Goal: Transaction & Acquisition: Download file/media

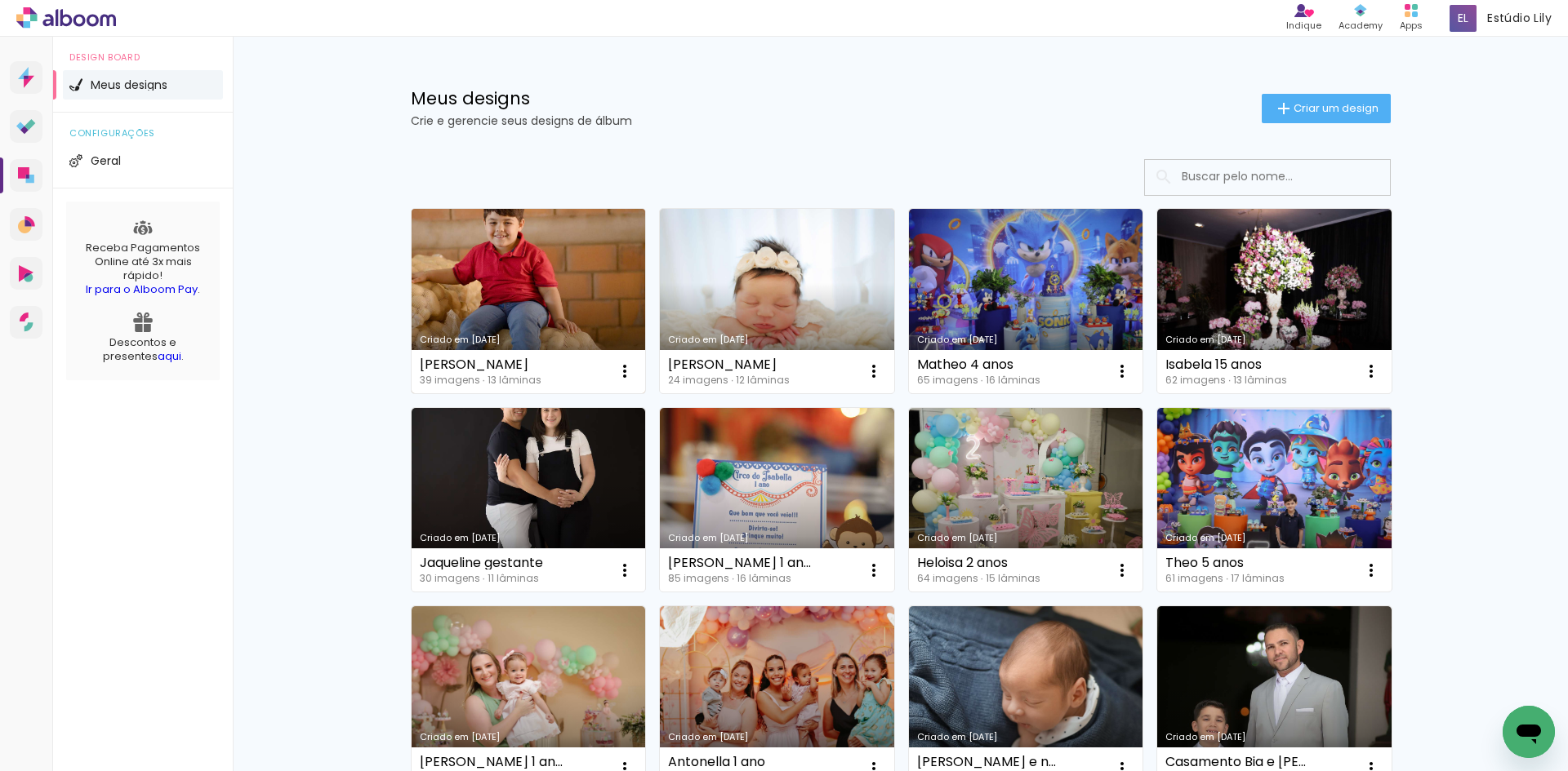
click at [519, 258] on link "Criado em [DATE]" at bounding box center [529, 300] width 235 height 184
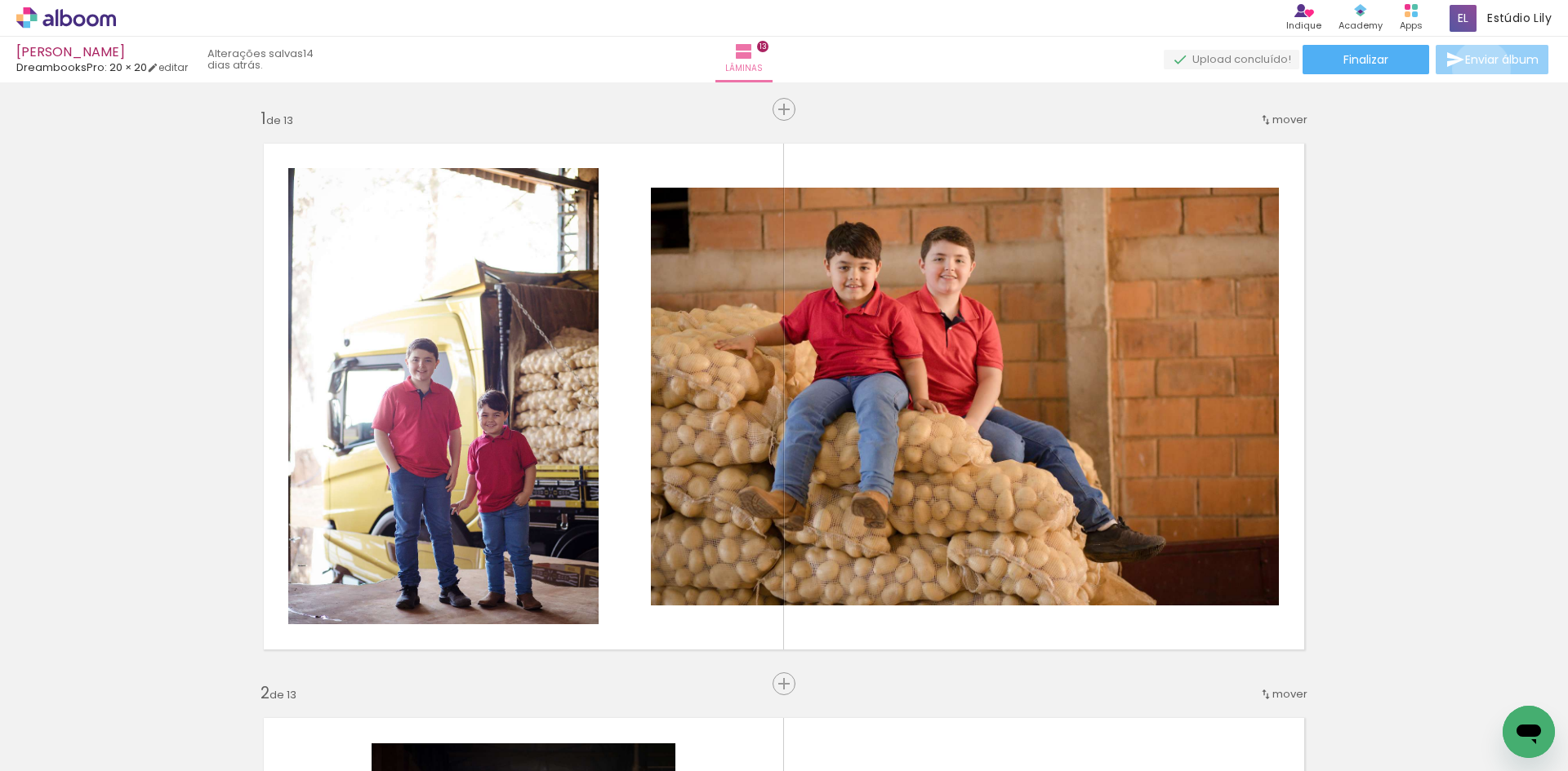
click at [1477, 69] on paper-button "Enviar álbum" at bounding box center [1491, 59] width 113 height 29
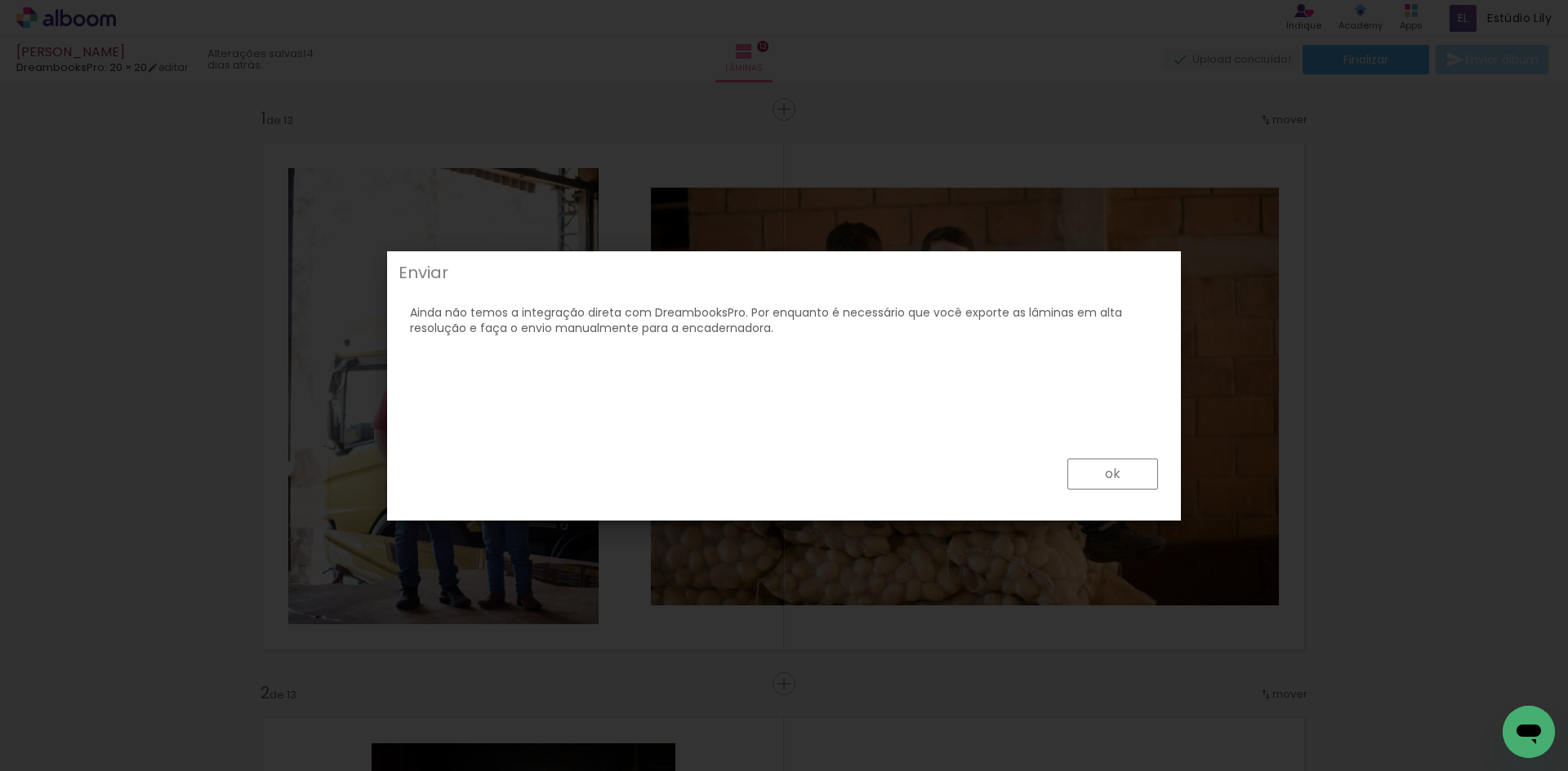
click at [1070, 468] on paper-button "ok" at bounding box center [1112, 474] width 91 height 31
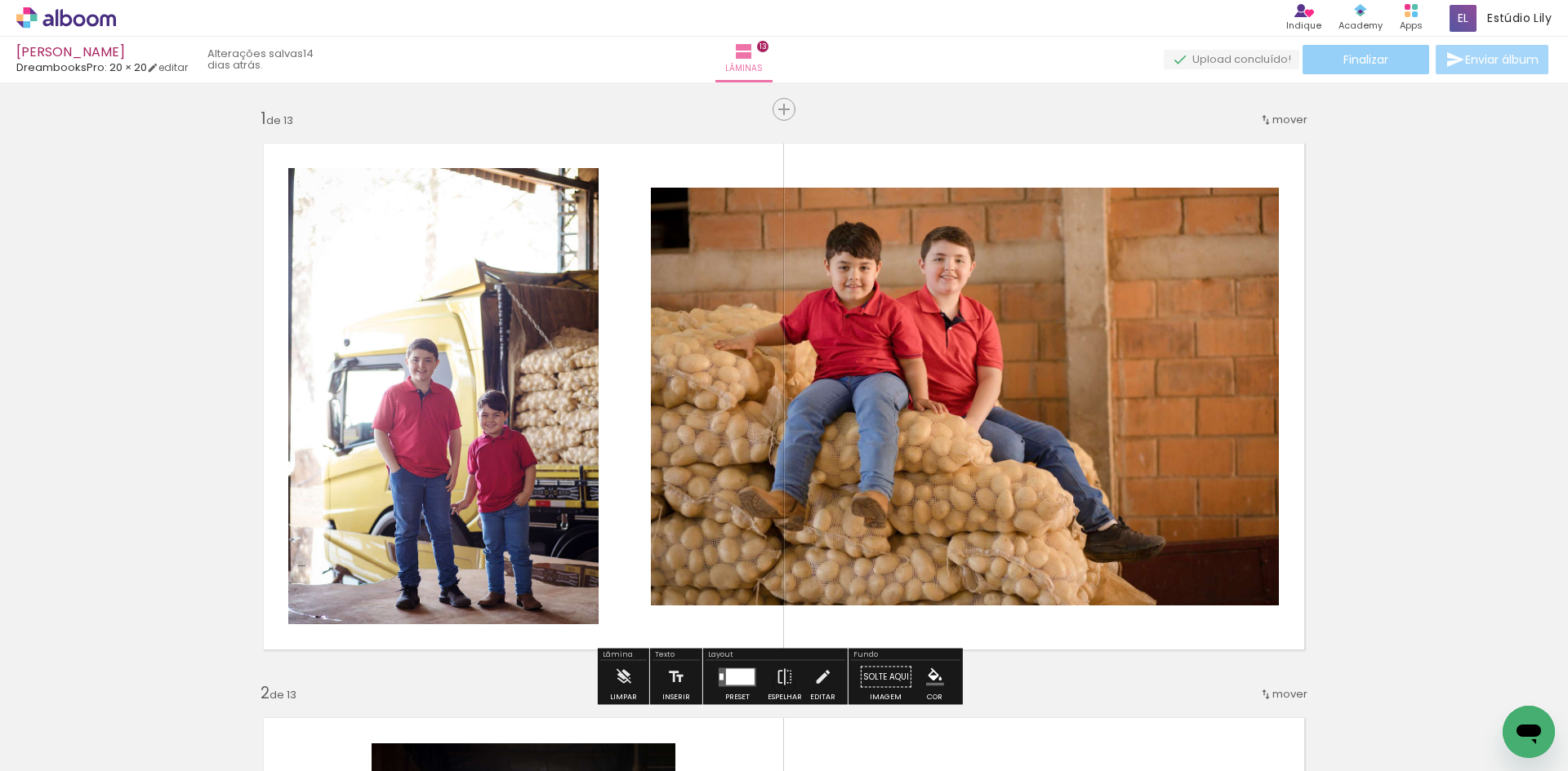
click at [1361, 57] on span "Finalizar" at bounding box center [1366, 60] width 45 height 12
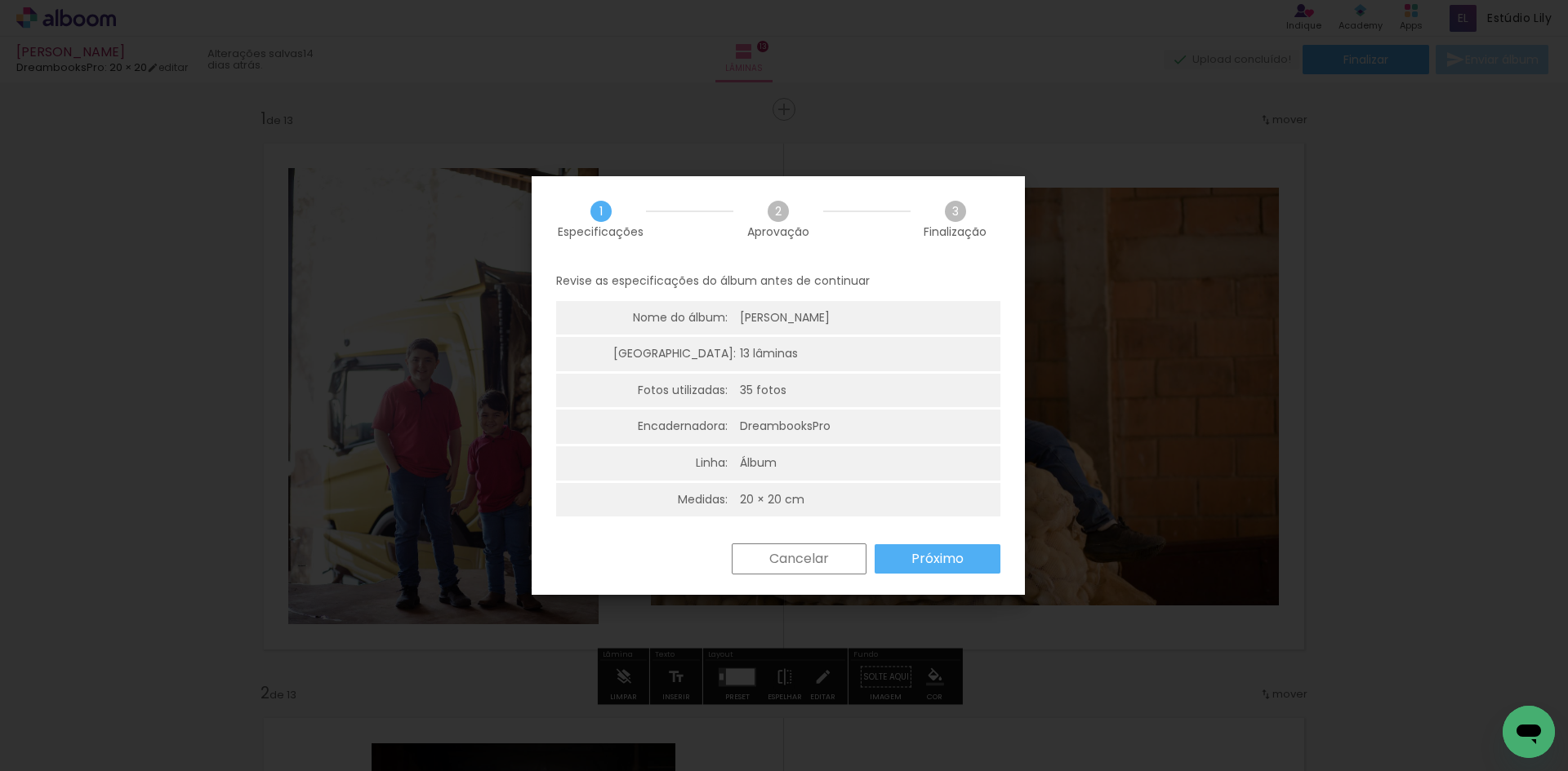
click at [0, 0] on slot "Próximo" at bounding box center [0, 0] width 0 height 0
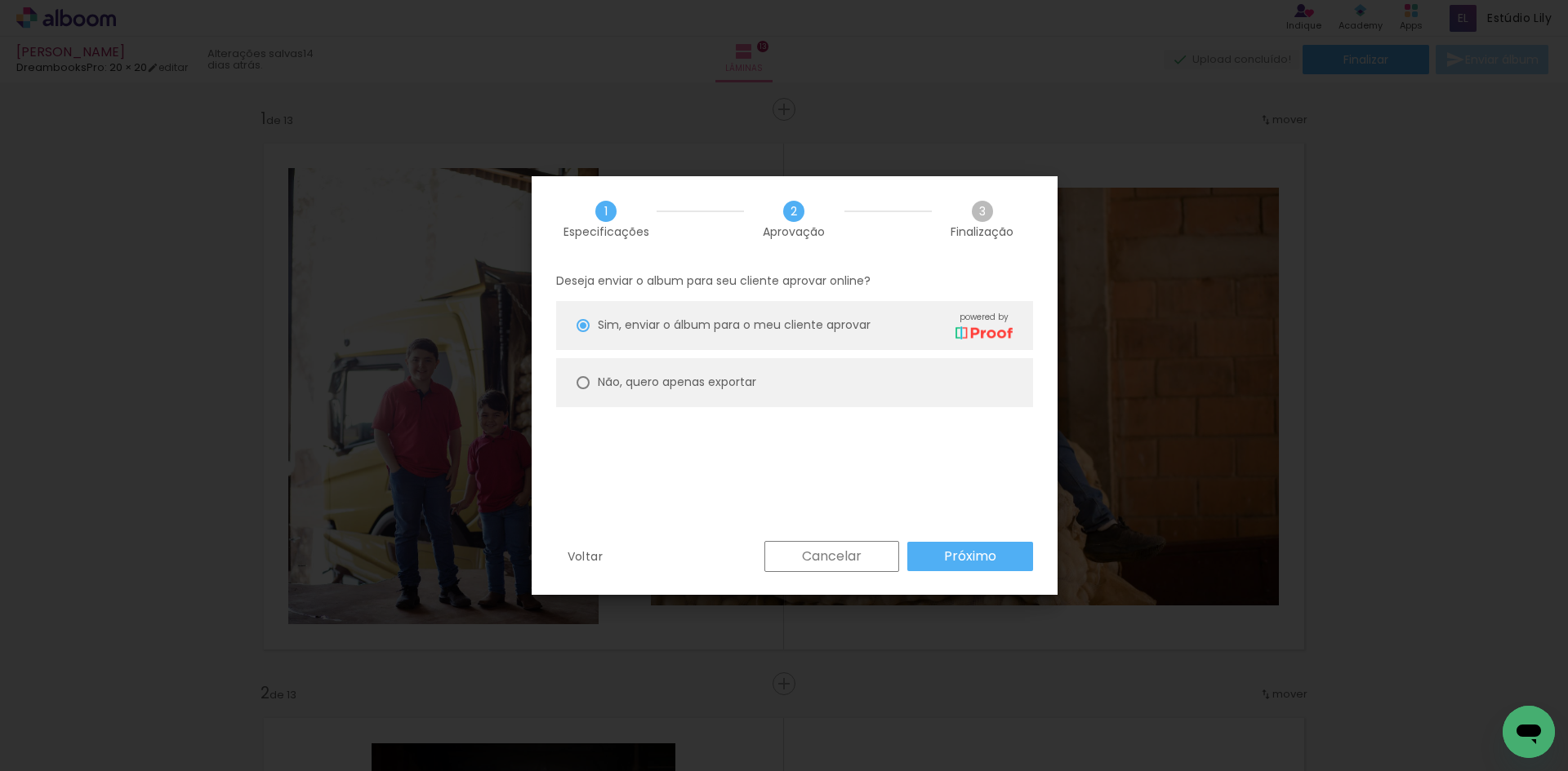
click at [767, 385] on paper-radio-button "Não, quero apenas exportar" at bounding box center [794, 382] width 477 height 49
type paper-radio-button "on"
click at [984, 545] on paper-button "Próximo" at bounding box center [970, 556] width 126 height 29
type input "Alta, 300 DPI"
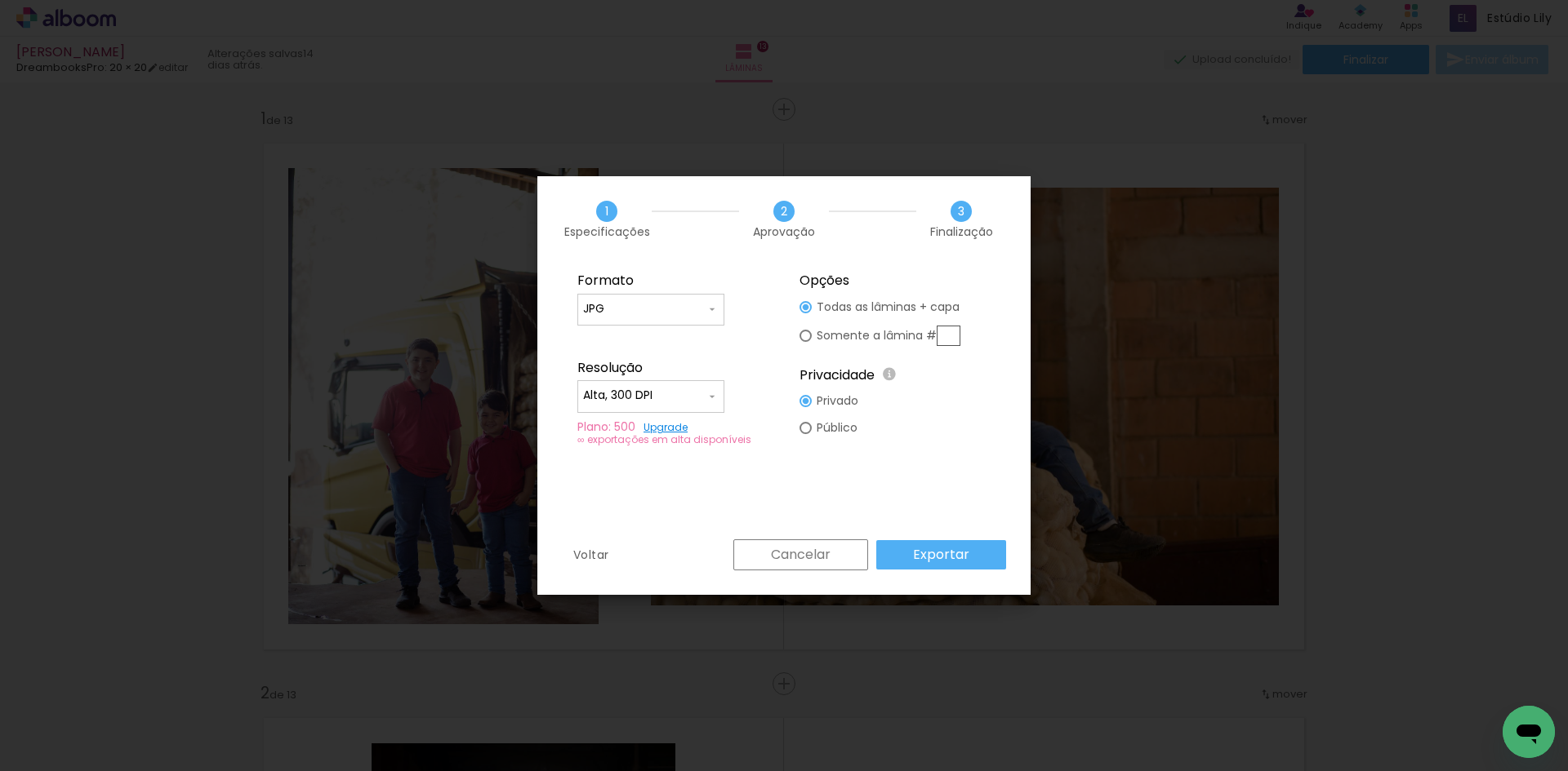
click at [987, 553] on paper-button "Exportar" at bounding box center [940, 554] width 129 height 29
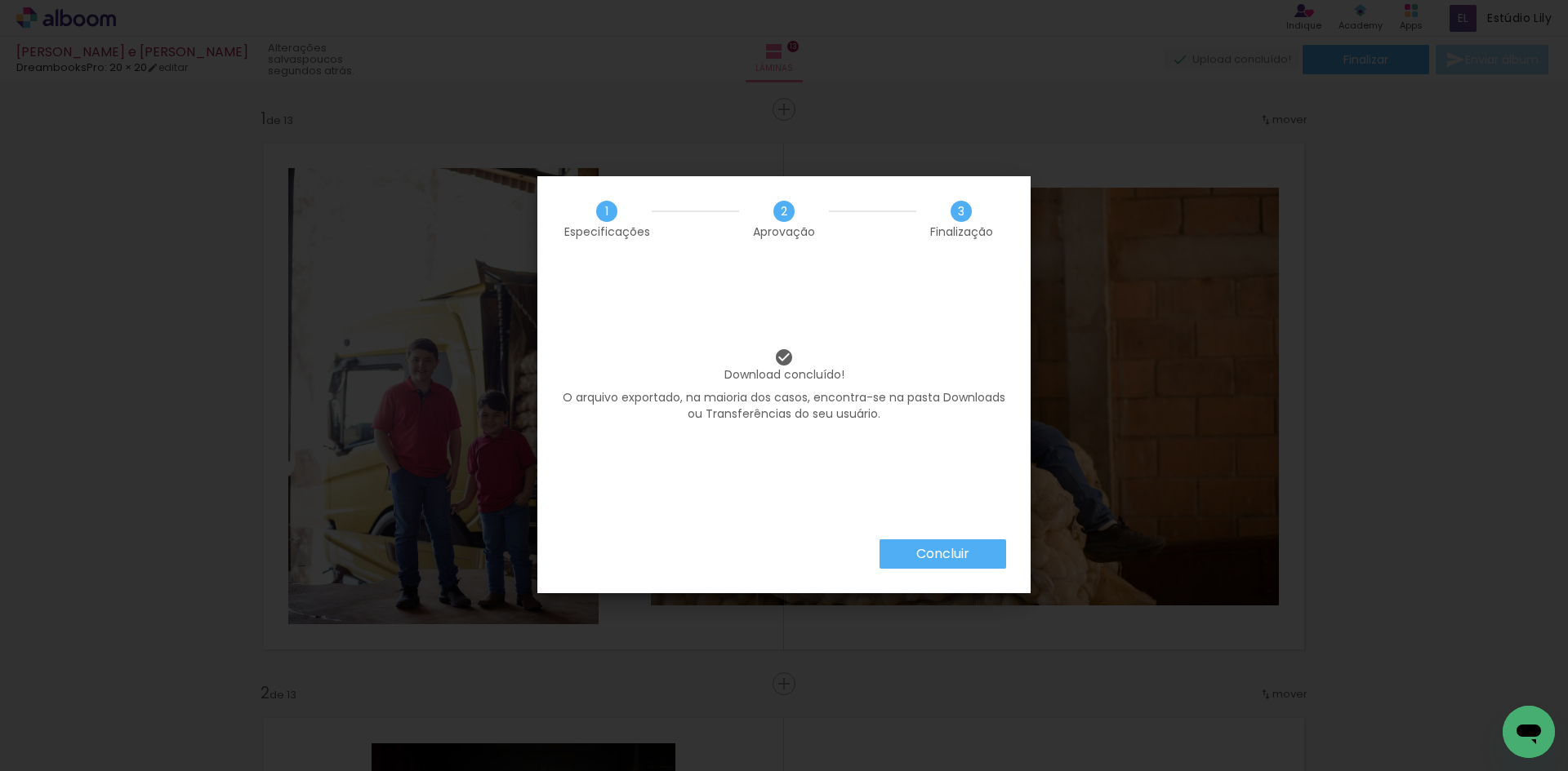
click at [0, 0] on slot "Concluir" at bounding box center [0, 0] width 0 height 0
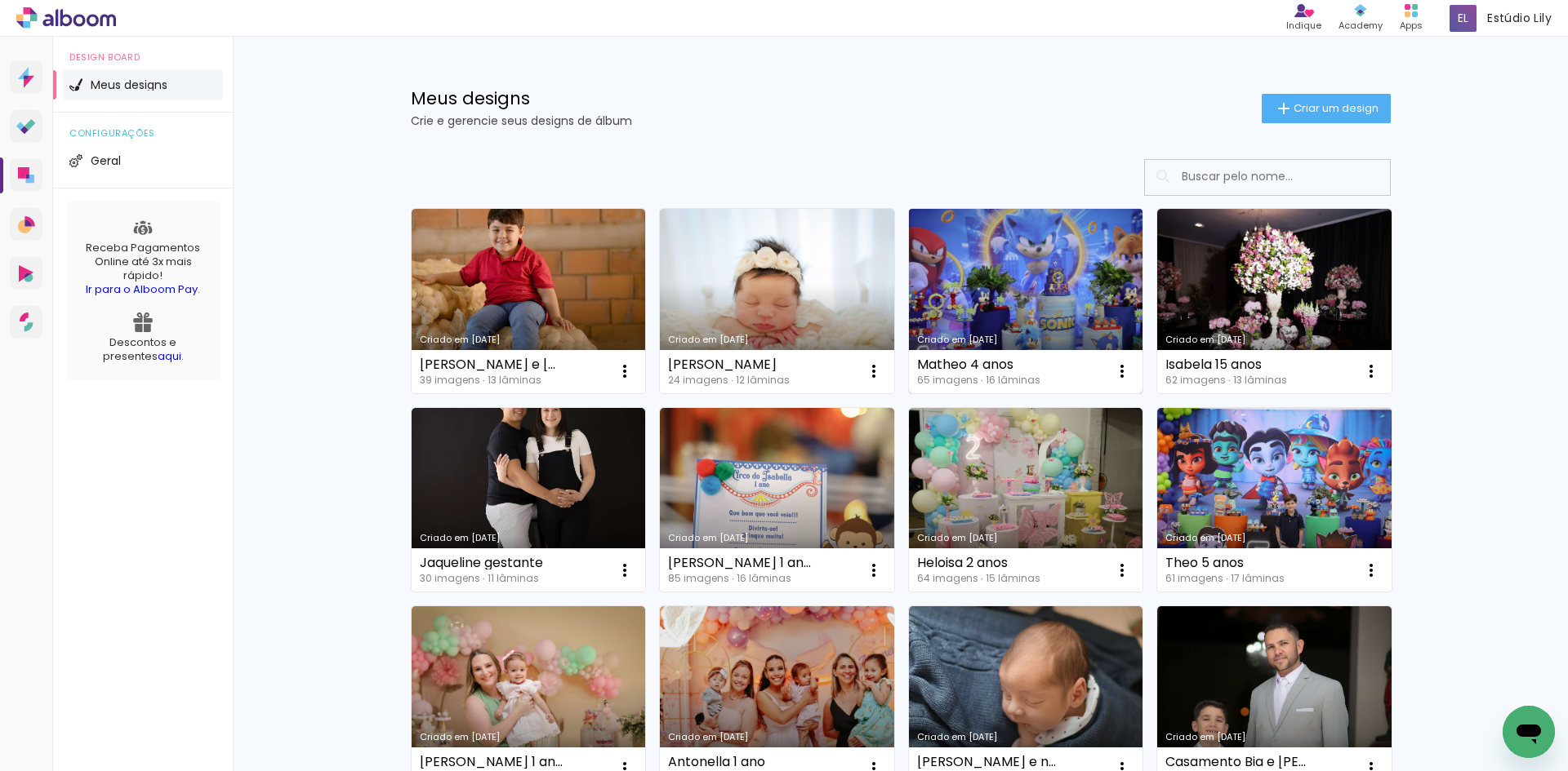
click at [999, 316] on link "Criado em [DATE]" at bounding box center [1025, 300] width 235 height 184
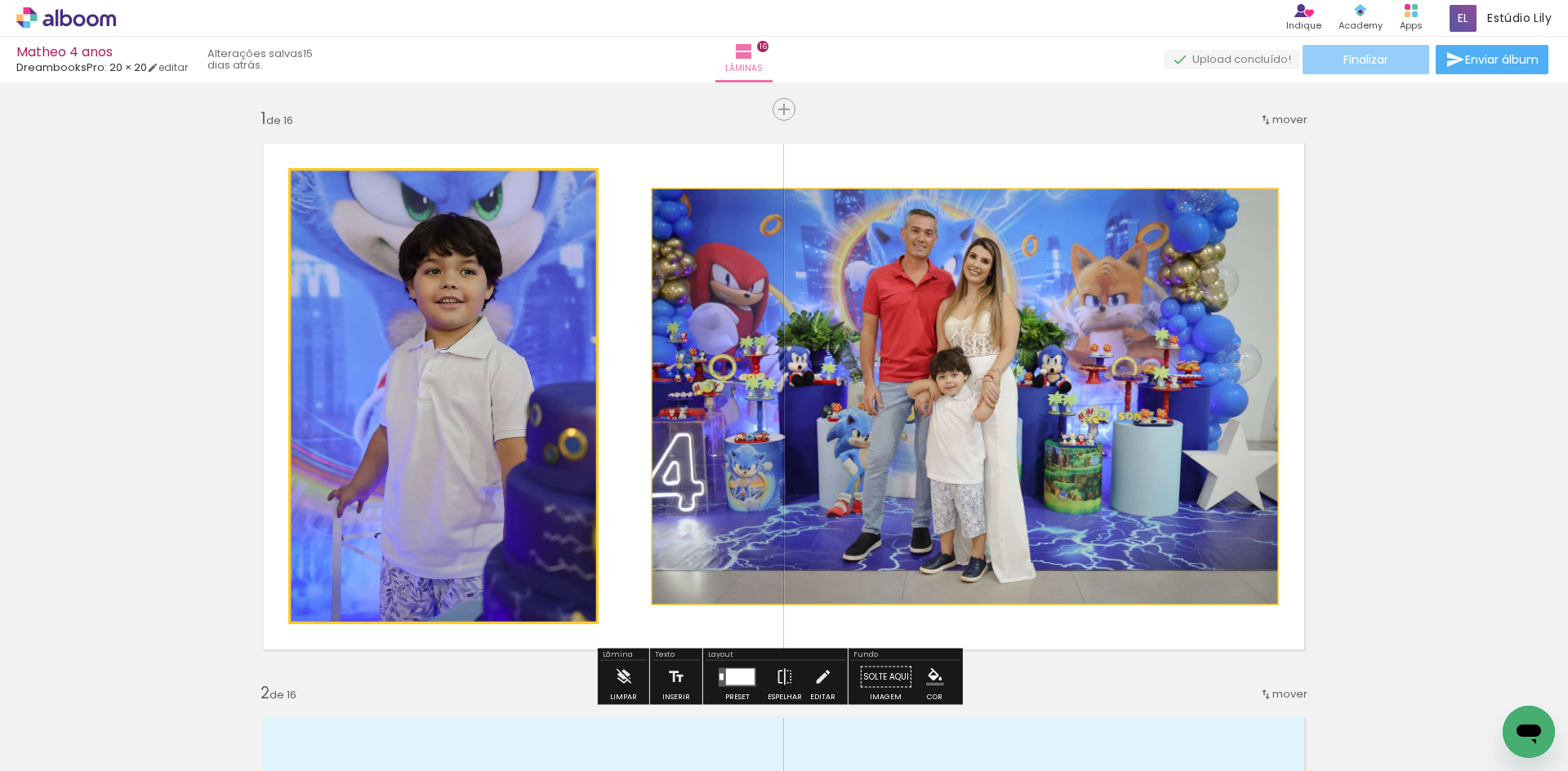
click at [1386, 62] on paper-button "Finalizar" at bounding box center [1366, 59] width 127 height 29
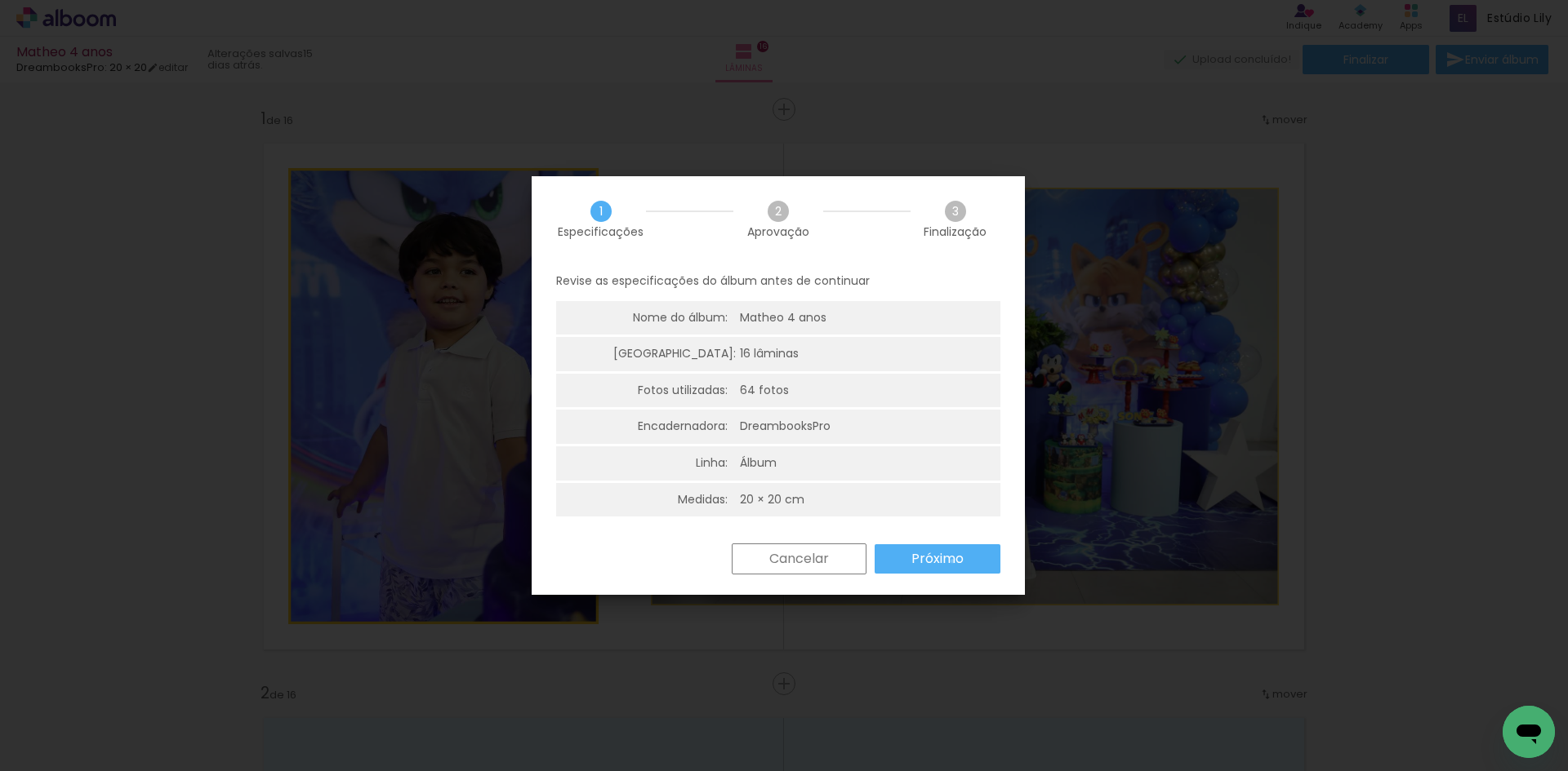
click at [0, 0] on slot "Próximo" at bounding box center [0, 0] width 0 height 0
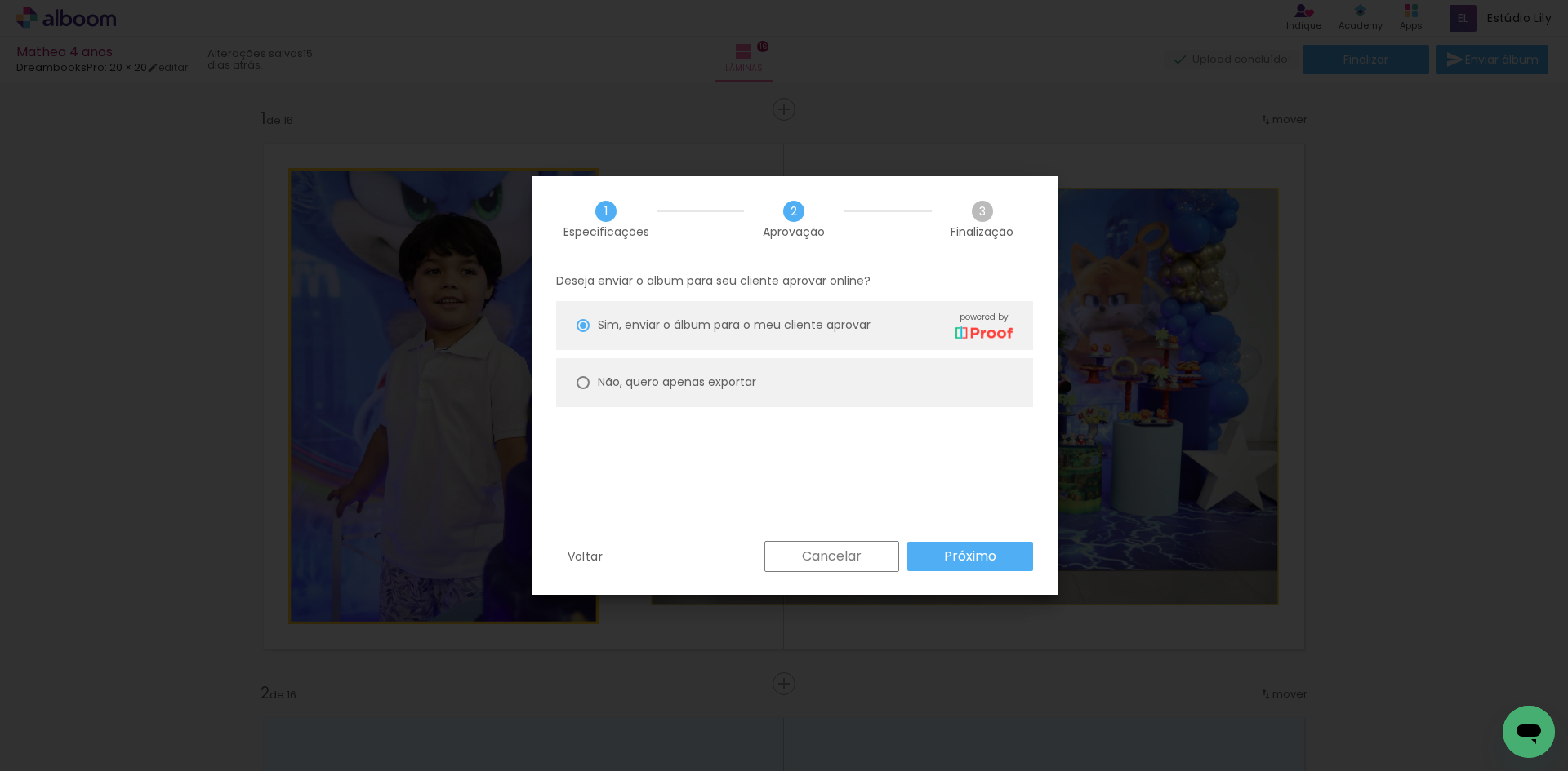
click at [746, 394] on paper-radio-button "Não, quero apenas exportar" at bounding box center [794, 382] width 477 height 49
type paper-radio-button "on"
click at [0, 0] on slot "Próximo" at bounding box center [0, 0] width 0 height 0
type input "Alta, 300 DPI"
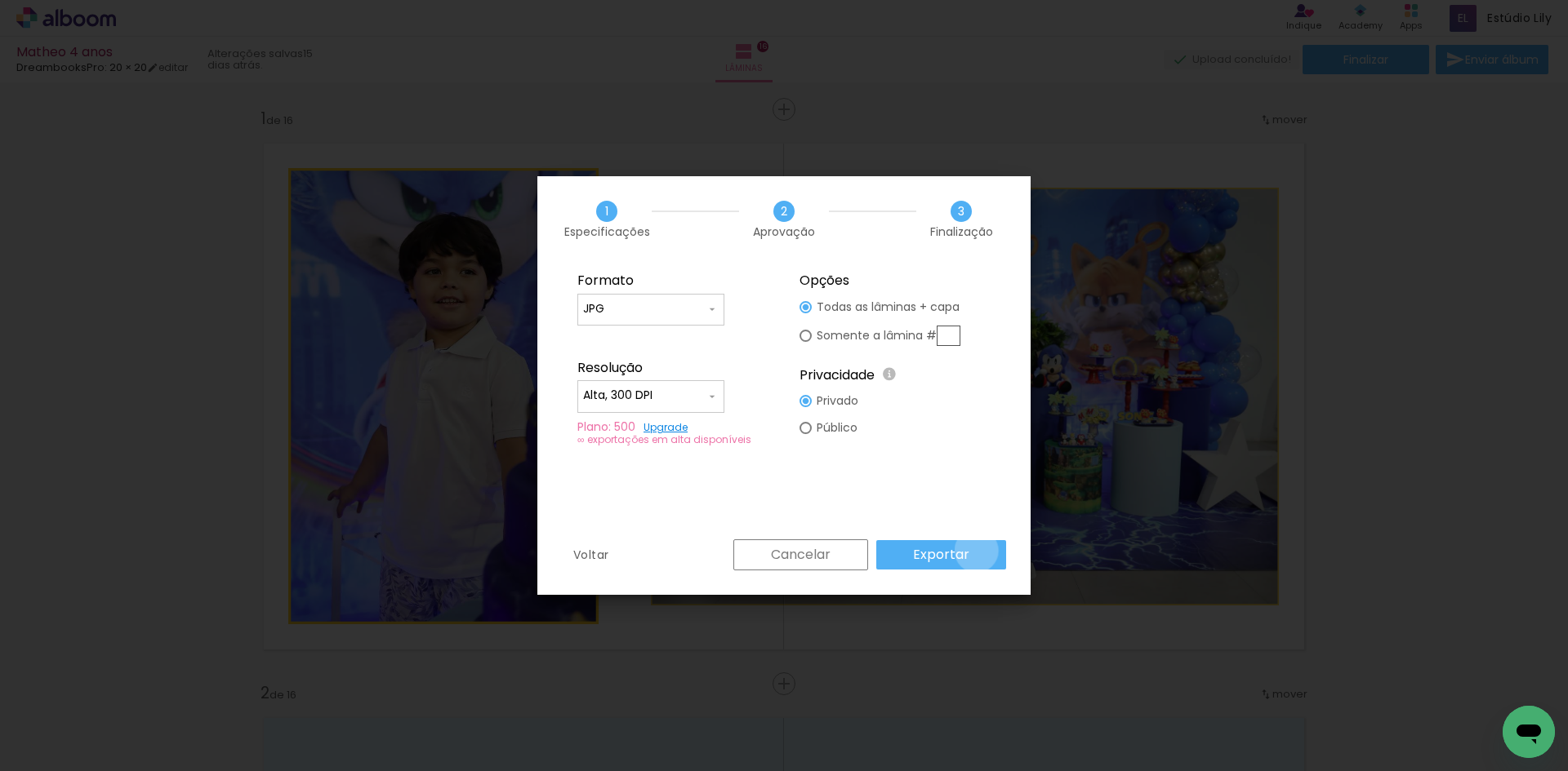
click at [979, 551] on paper-button "Exportar" at bounding box center [940, 554] width 129 height 29
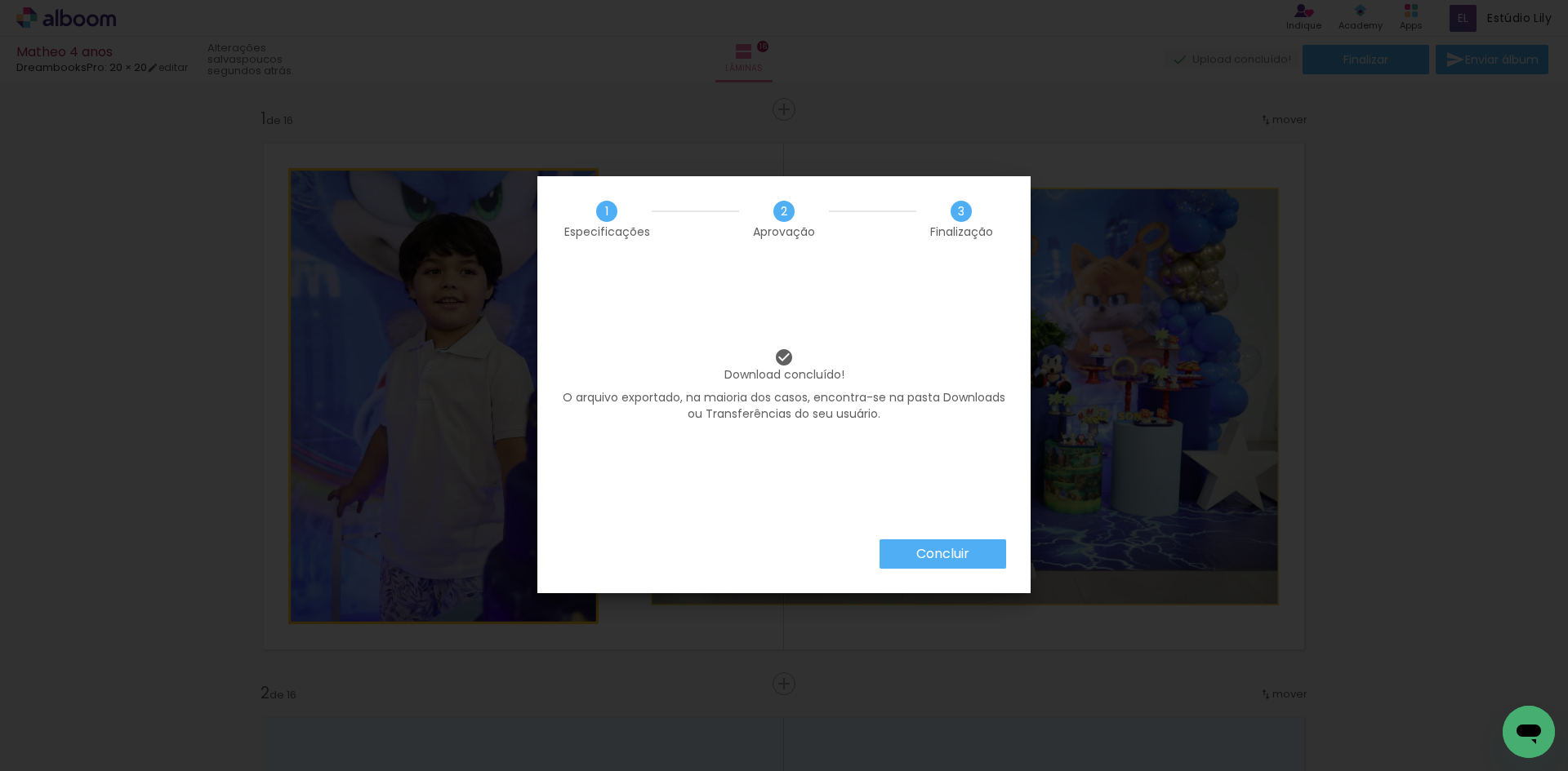
click at [1007, 556] on div "Concluir" at bounding box center [784, 566] width 493 height 54
click at [984, 556] on paper-button "Concluir" at bounding box center [943, 553] width 127 height 29
